Goal: Find specific page/section: Find specific page/section

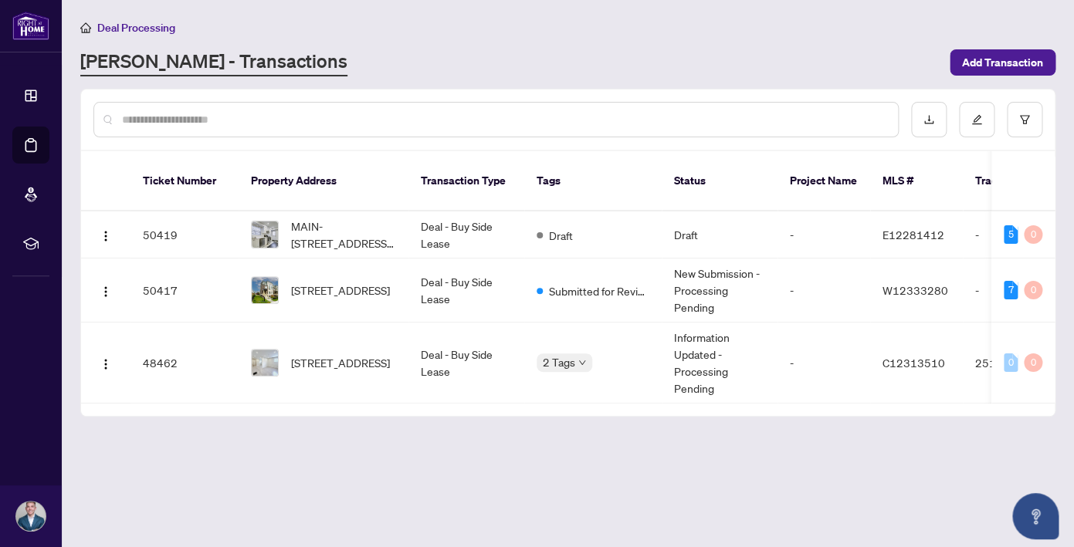
click at [162, 29] on span "Deal Processing" at bounding box center [136, 28] width 78 height 14
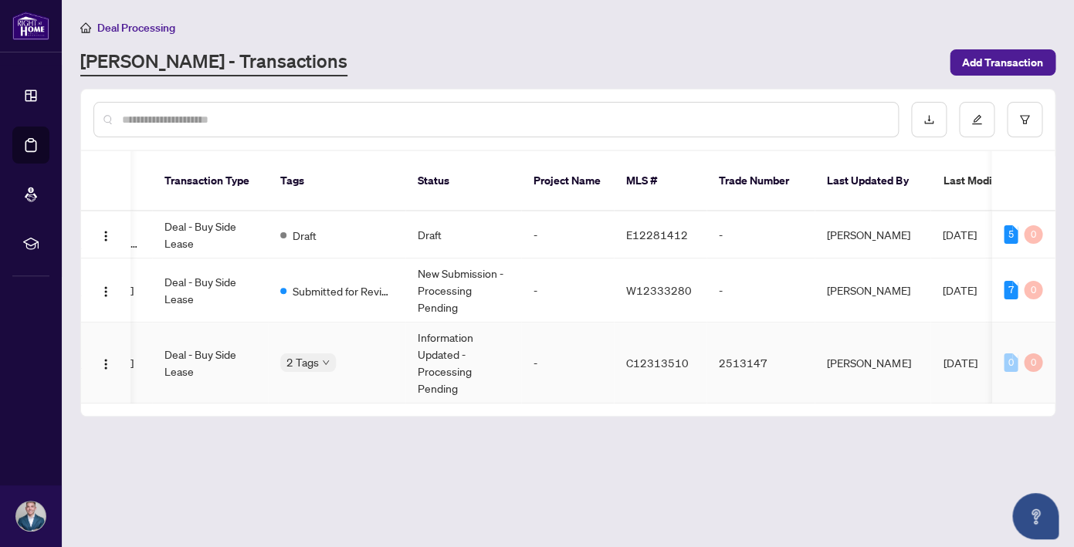
scroll to position [0, 254]
click at [450, 328] on td "Information Updated - Processing Pending" at bounding box center [466, 363] width 116 height 81
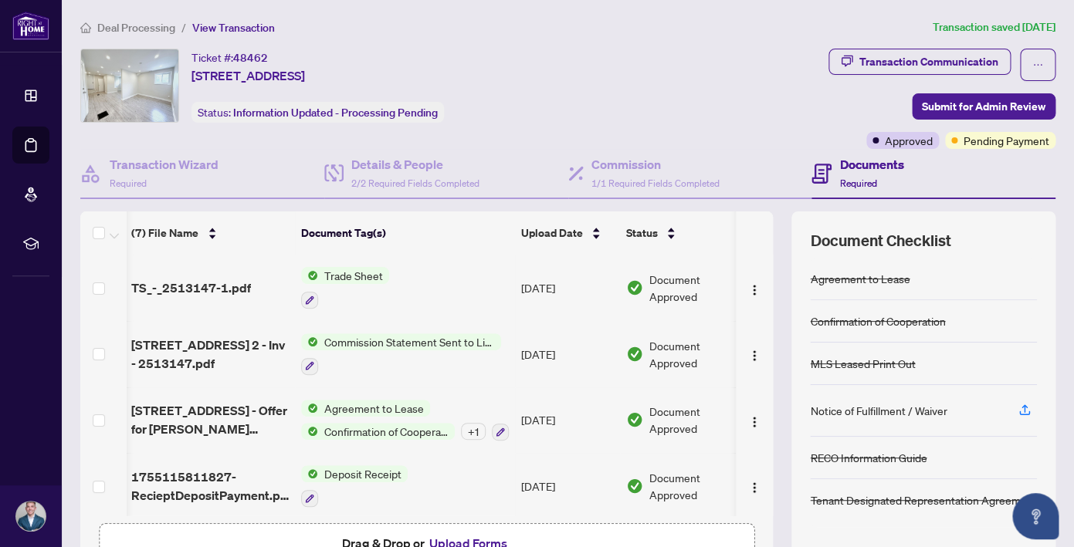
scroll to position [0, 1]
click at [113, 32] on span "Deal Processing" at bounding box center [136, 28] width 78 height 14
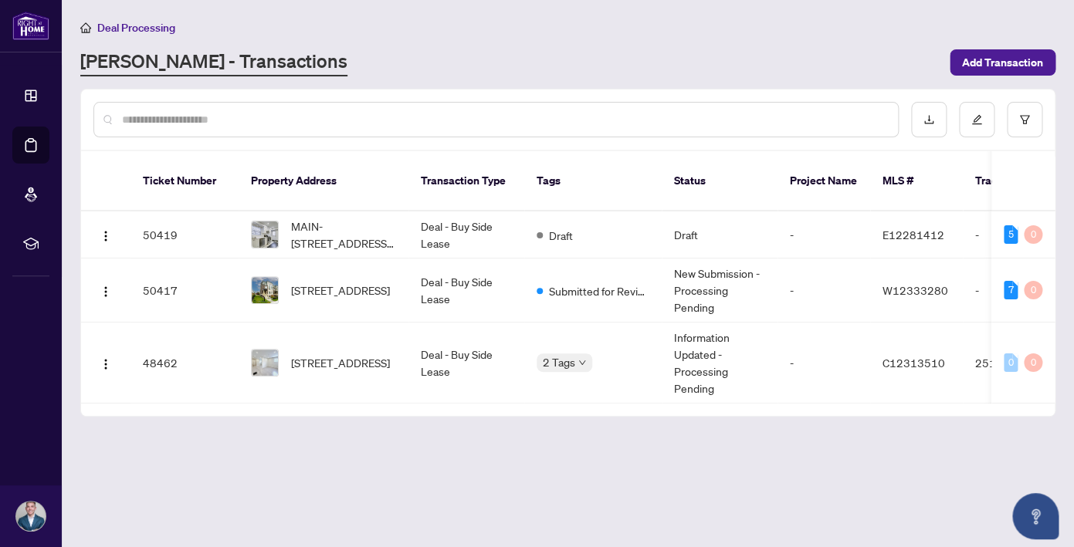
click at [554, 28] on div "Deal Processing" at bounding box center [567, 28] width 975 height 18
